Goal: Transaction & Acquisition: Purchase product/service

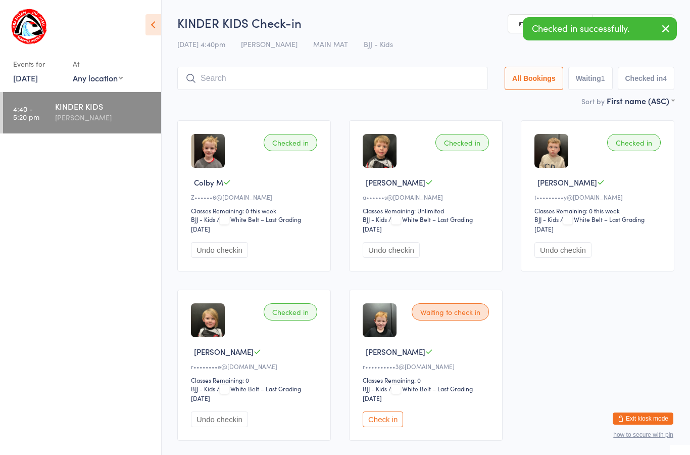
click at [387, 420] on button "Check in" at bounding box center [383, 419] width 40 height 16
click at [360, 75] on input "search" at bounding box center [334, 78] width 315 height 23
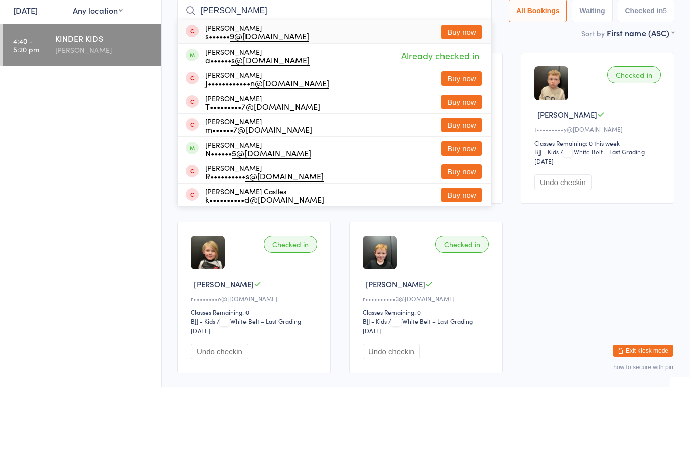
type input "[PERSON_NAME]"
click at [464, 92] on button "Buy now" at bounding box center [462, 99] width 40 height 15
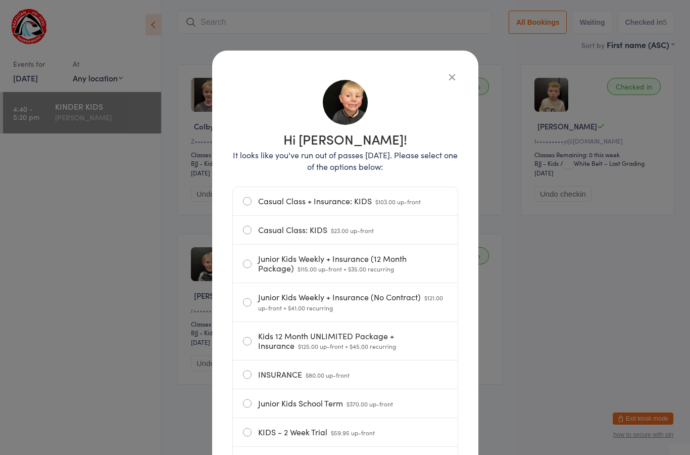
click at [302, 235] on label "Casual Class: KIDS $23.00 up-front" at bounding box center [345, 230] width 205 height 28
click at [0, 0] on input "Casual Class: KIDS $23.00 up-front" at bounding box center [0, 0] width 0 height 0
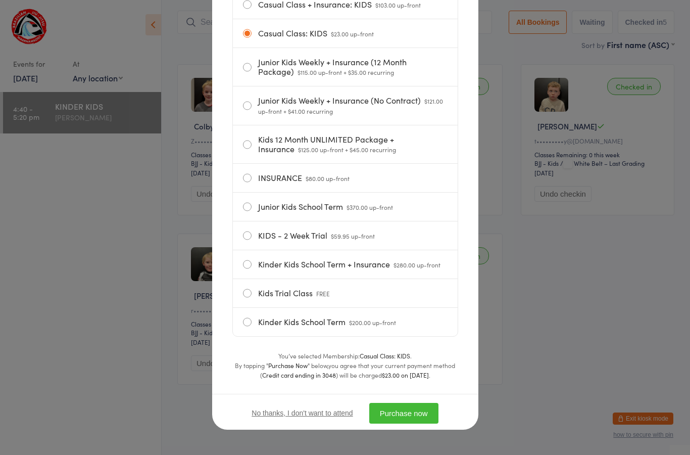
scroll to position [203, 0]
click at [413, 414] on button "Purchase now" at bounding box center [403, 413] width 69 height 21
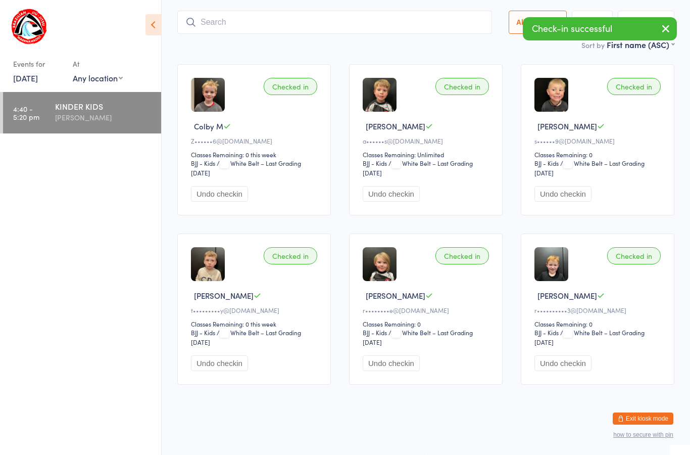
click at [640, 414] on button "Exit kiosk mode" at bounding box center [643, 418] width 61 height 12
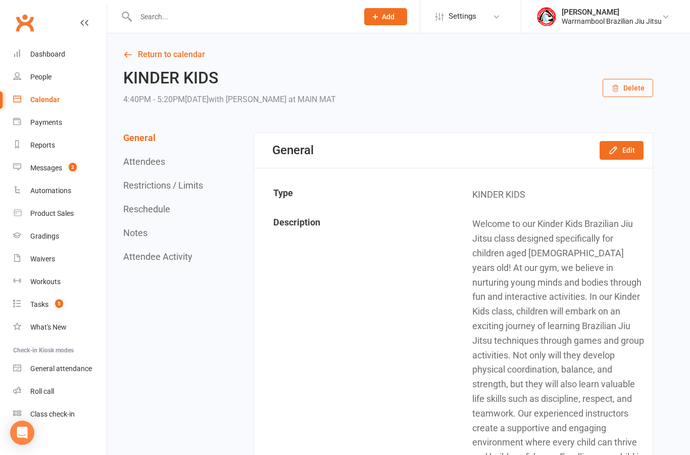
click at [43, 55] on div "Dashboard" at bounding box center [47, 54] width 35 height 8
